Goal: Check status: Check status

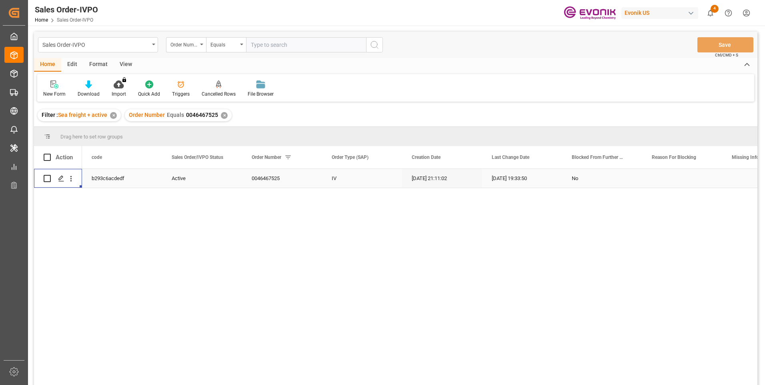
click at [261, 40] on input "text" at bounding box center [306, 44] width 120 height 15
paste input "2007200668"
type input "2007200668"
click at [379, 45] on button "search button" at bounding box center [374, 44] width 17 height 15
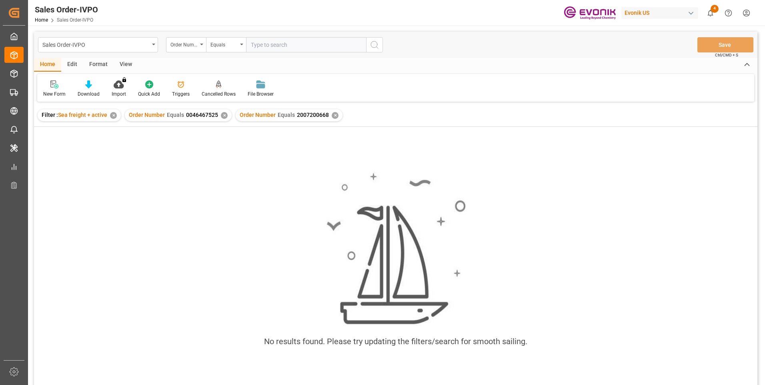
click at [224, 116] on div "✕" at bounding box center [224, 115] width 7 height 7
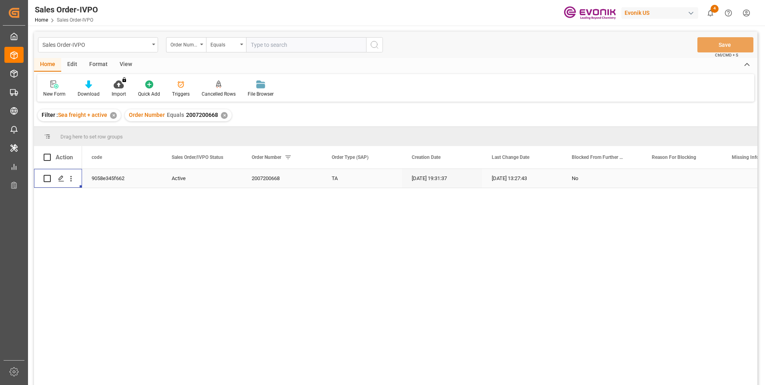
click at [78, 180] on div "Press SPACE to select this row." at bounding box center [71, 178] width 20 height 15
click at [72, 181] on icon "open menu" at bounding box center [71, 179] width 8 height 8
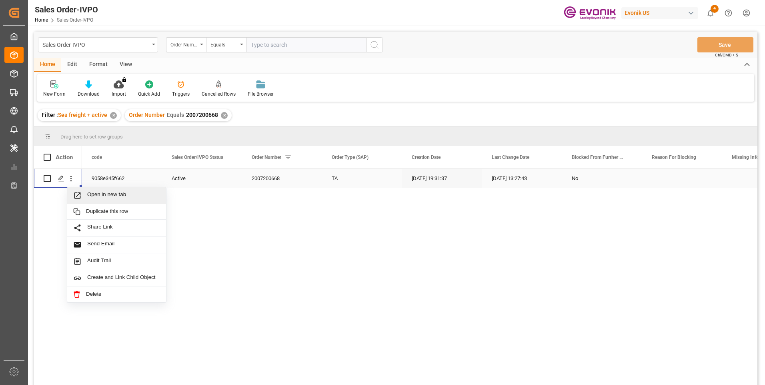
click at [110, 195] on span "Open in new tab" at bounding box center [123, 195] width 73 height 8
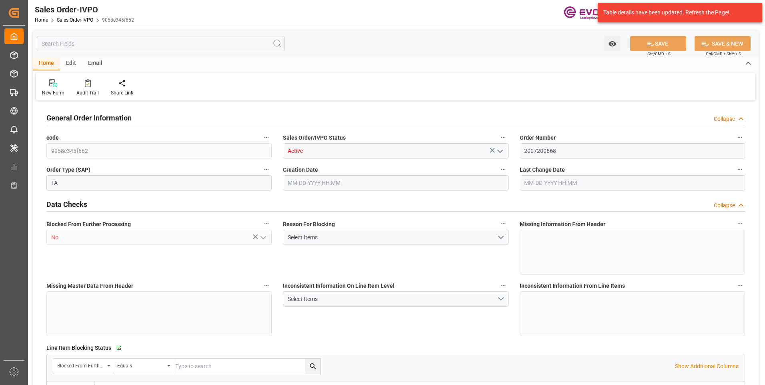
type input "CLVAP"
type input "0"
type input "1"
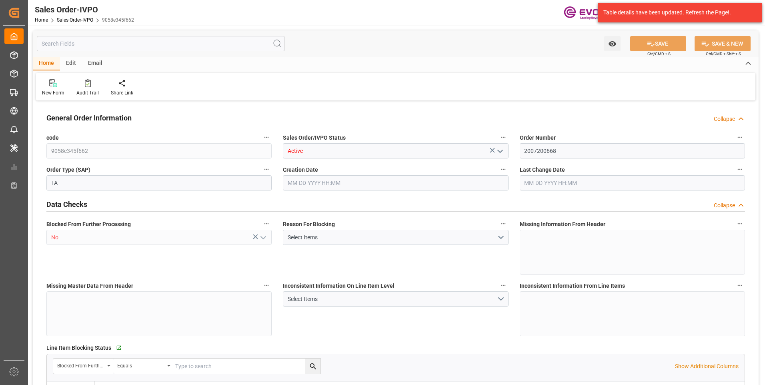
type input "15680"
type input "23.1069"
type input "17000"
type input "30"
type input "09-25-2025 19:31"
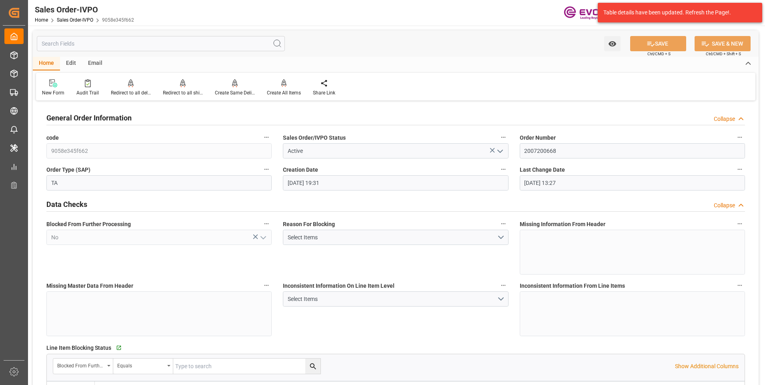
type input "09-29-2025 13:27"
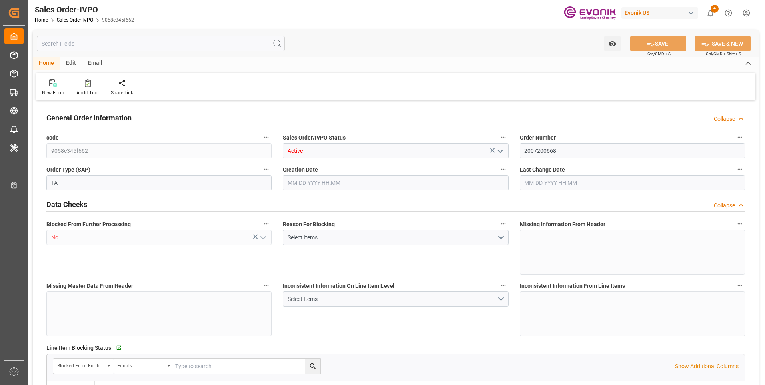
type input "CLVAP"
type input "0"
type input "1"
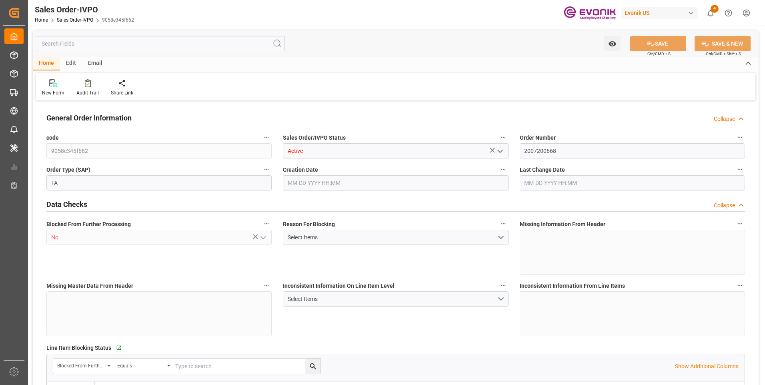
type input "15680"
type input "23.1069"
type input "17000"
type input "30"
type input "09-25-2025 19:31"
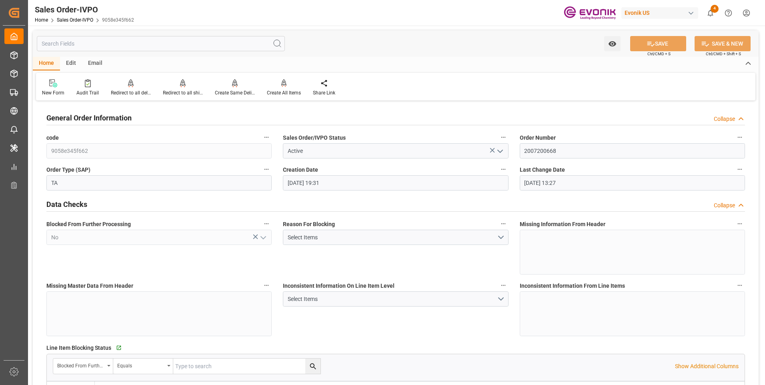
type input "09-29-2025 13:27"
click at [183, 94] on div "Redirect to all shipments" at bounding box center [183, 92] width 40 height 7
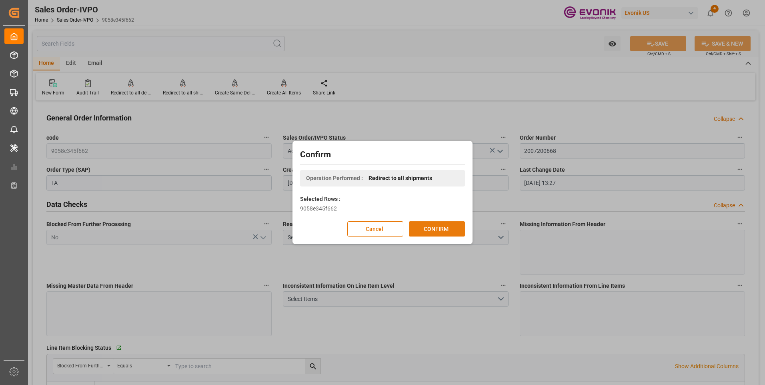
drag, startPoint x: 430, startPoint y: 230, endPoint x: 425, endPoint y: 226, distance: 6.0
click at [430, 229] on button "CONFIRM" at bounding box center [437, 228] width 56 height 15
drag, startPoint x: 425, startPoint y: 226, endPoint x: 414, endPoint y: 229, distance: 11.9
click at [407, 228] on div "Cancel CONFIRM" at bounding box center [382, 228] width 165 height 15
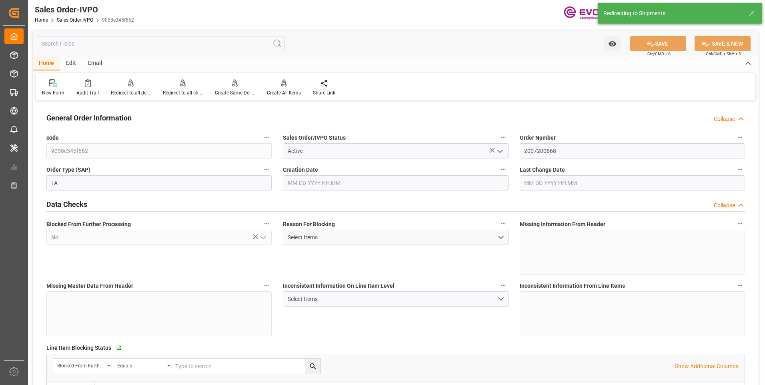
type input "09-25-2025 19:31"
type input "09-29-2025 13:27"
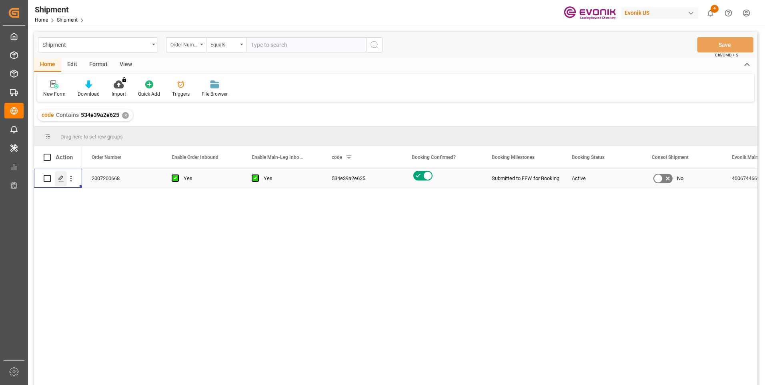
click at [64, 180] on icon "Press SPACE to select this row." at bounding box center [61, 178] width 6 height 6
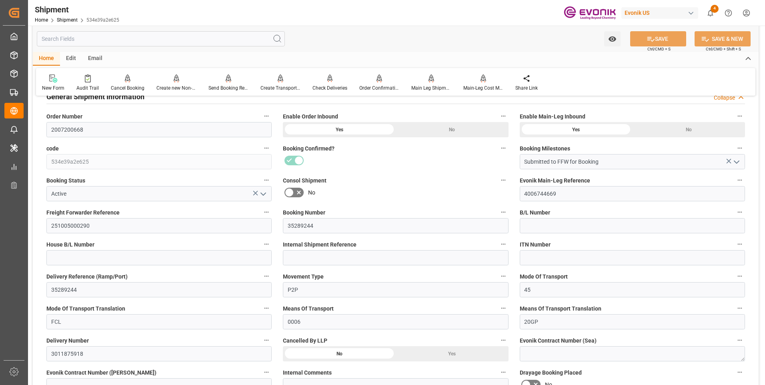
scroll to position [160, 0]
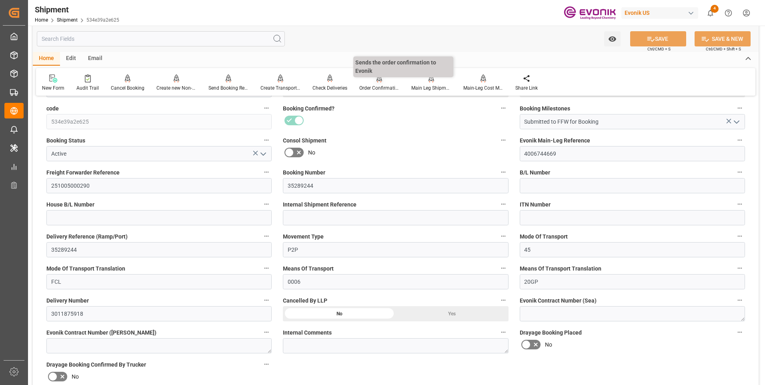
click at [372, 85] on div "Order Confirmation" at bounding box center [379, 87] width 40 height 7
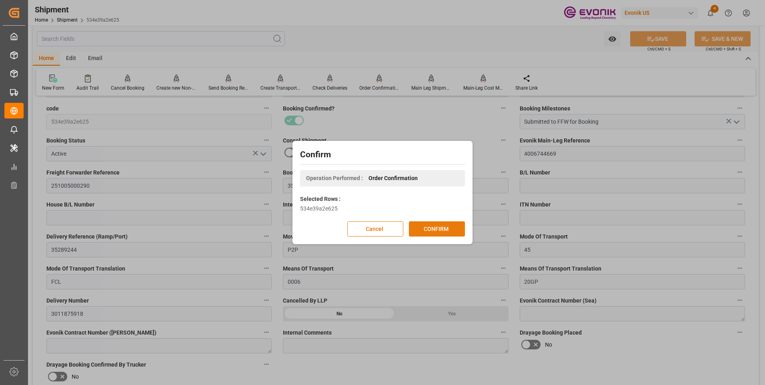
click at [445, 224] on button "CONFIRM" at bounding box center [437, 228] width 56 height 15
